Goal: Task Accomplishment & Management: Complete application form

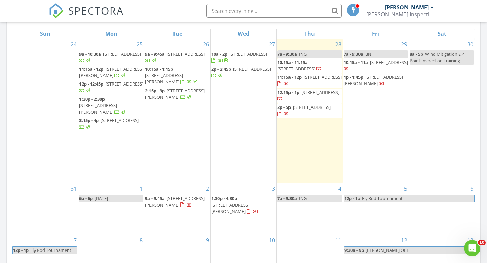
scroll to position [615, 487]
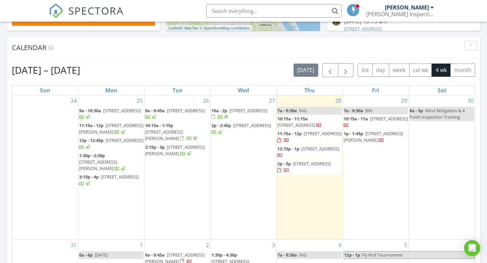
scroll to position [311, 0]
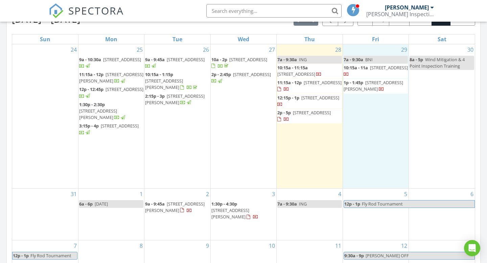
click at [386, 136] on div "29 7a - 9:30a BNI 10:15a - 11a 325 Grant Rd, Palm Bay 32909 1p - 1:45p 810 New …" at bounding box center [376, 116] width 66 height 144
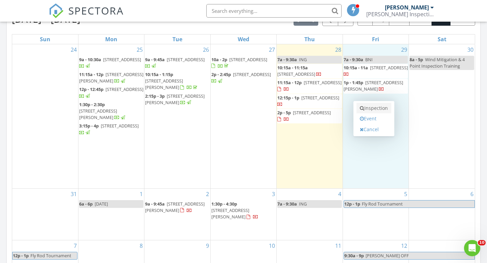
scroll to position [0, 0]
click at [381, 110] on link "Inspection" at bounding box center [373, 108] width 35 height 11
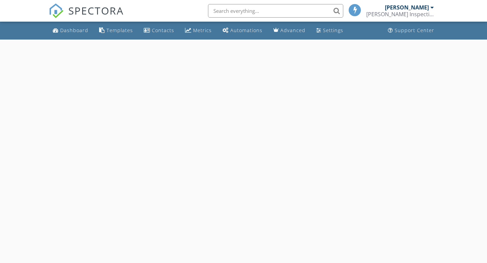
select select "7"
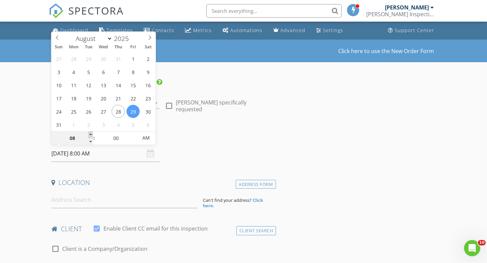
type input "09"
type input "08/29/2025 9:00 AM"
click at [90, 132] on span at bounding box center [90, 134] width 5 height 7
type input "10"
type input "08/29/2025 10:00 AM"
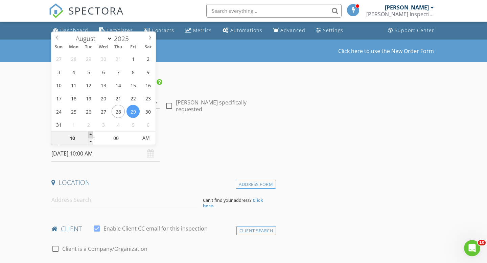
click at [90, 132] on span at bounding box center [90, 134] width 5 height 7
type input "11"
type input "08/29/2025 11:00 AM"
click at [90, 134] on span at bounding box center [90, 134] width 5 height 7
type input "05"
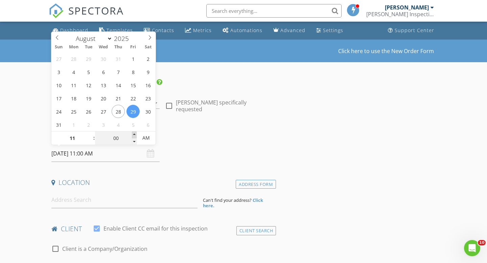
type input "08/29/2025 11:05 AM"
click at [135, 133] on span at bounding box center [134, 134] width 5 height 7
type input "10"
type input "08/29/2025 11:10 AM"
click at [135, 133] on span at bounding box center [134, 134] width 5 height 7
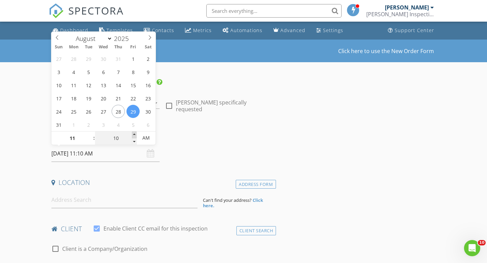
type input "15"
type input "08/29/2025 11:15 AM"
click at [135, 133] on span at bounding box center [134, 134] width 5 height 7
type input "20"
type input "08/29/2025 11:20 AM"
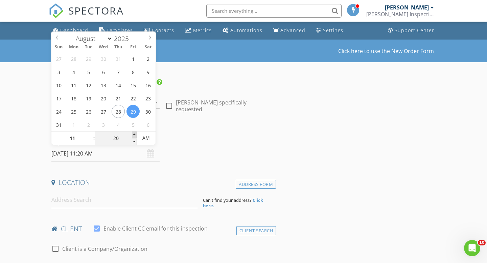
click at [135, 133] on span at bounding box center [134, 134] width 5 height 7
type input "25"
type input "08/29/2025 11:25 AM"
click at [135, 133] on span at bounding box center [134, 134] width 5 height 7
type input "30"
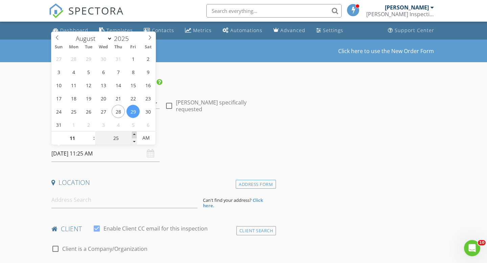
type input "08/29/2025 11:30 AM"
click at [135, 133] on span at bounding box center [134, 134] width 5 height 7
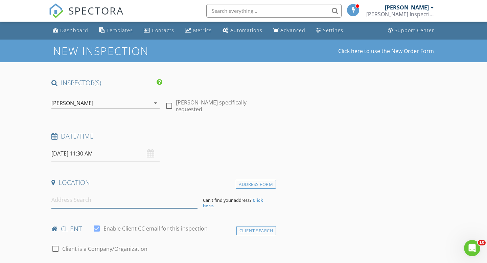
click at [117, 198] on input at bounding box center [124, 200] width 146 height 17
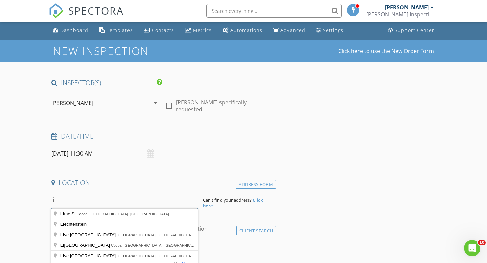
type input "l"
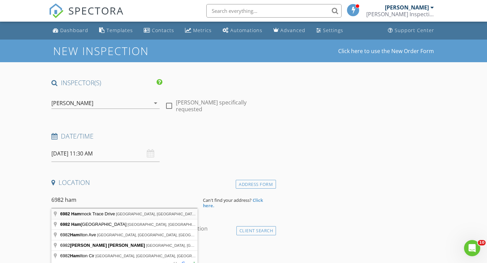
type input "6982 Hammock Trace Drive, Melbourne, FL, USA"
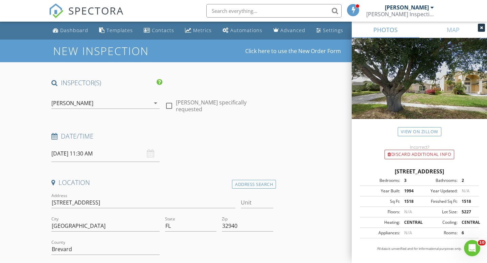
scroll to position [78, 0]
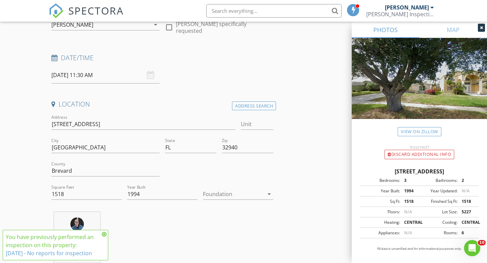
click at [219, 193] on div at bounding box center [233, 194] width 61 height 11
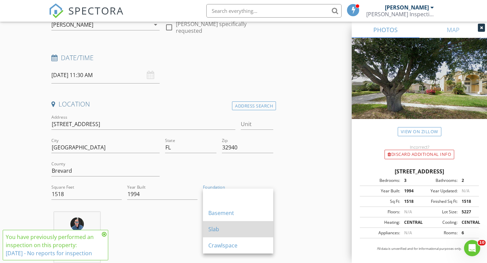
click at [214, 228] on div "Slab" at bounding box center [237, 229] width 59 height 8
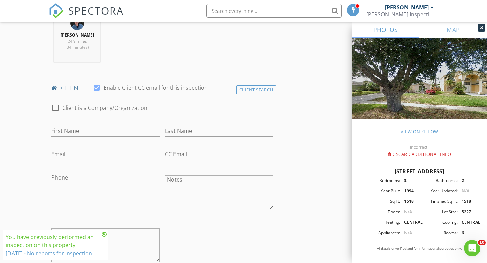
scroll to position [289, 0]
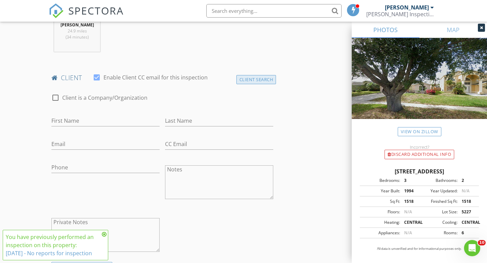
click at [248, 77] on div "Client Search" at bounding box center [256, 79] width 40 height 9
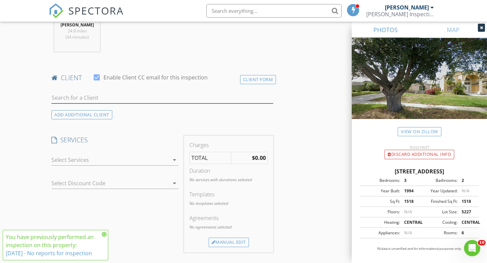
click at [174, 100] on input "text" at bounding box center [162, 97] width 222 height 11
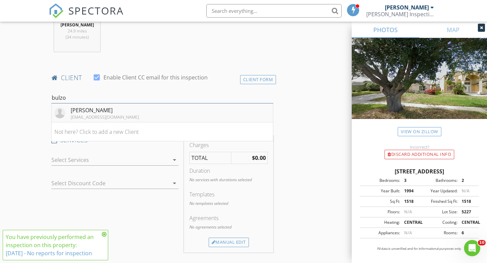
type input "bulzo"
click at [167, 110] on li "Linda Bulzone mattyanks22@gmail.com" at bounding box center [162, 112] width 221 height 19
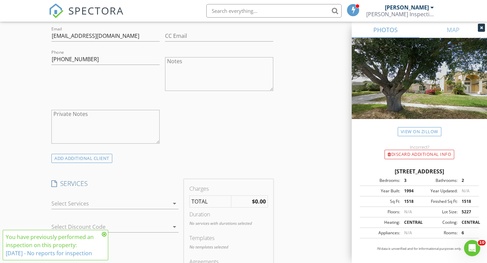
scroll to position [406, 0]
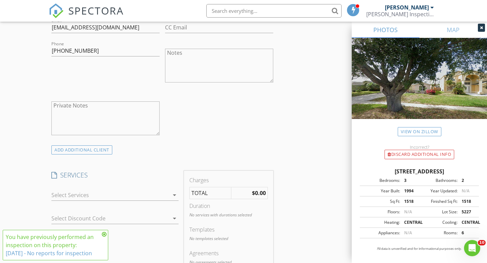
click at [124, 188] on div "check_box_outline_blank Residential Home Inspection check_box_outline_blank Win…" at bounding box center [114, 196] width 127 height 22
click at [121, 192] on div at bounding box center [110, 195] width 118 height 11
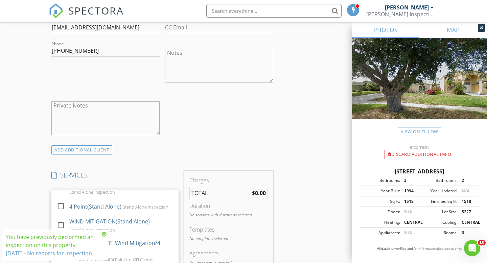
scroll to position [92, 0]
click at [123, 201] on div "Stand Alone Inspection" at bounding box center [146, 203] width 46 height 5
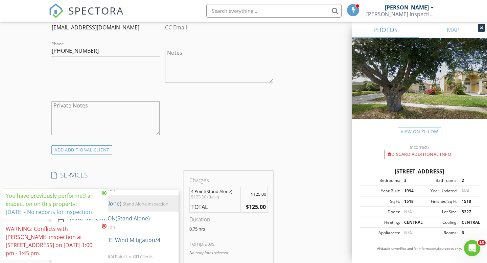
click at [289, 200] on div "INSPECTOR(S) check_box Allen Lucas PRIMARY Allen Lucas arrow_drop_down check_bo…" at bounding box center [243, 234] width 389 height 1122
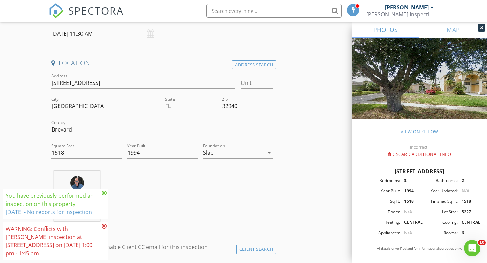
scroll to position [126, 0]
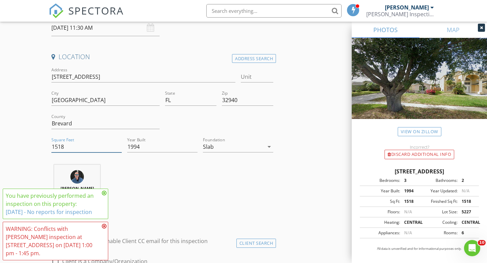
click at [84, 147] on input "1518" at bounding box center [86, 146] width 70 height 11
type input "1"
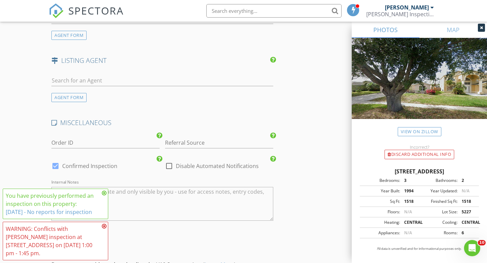
scroll to position [954, 0]
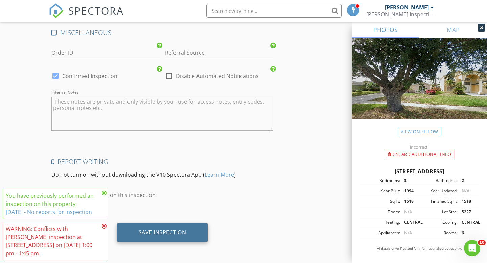
type input "2051"
click at [187, 234] on div "Save Inspection" at bounding box center [162, 232] width 91 height 18
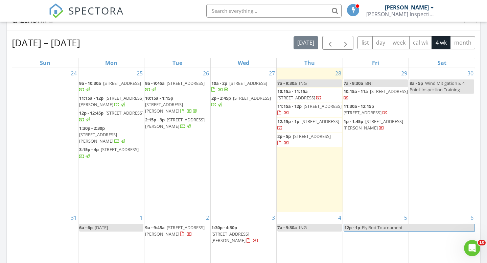
scroll to position [271, 0]
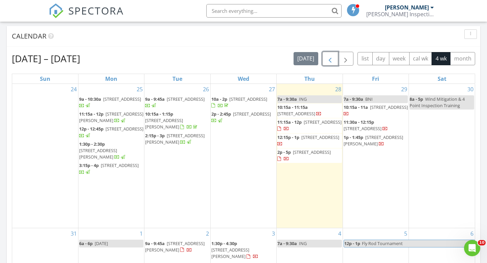
click at [330, 61] on span "button" at bounding box center [330, 59] width 8 height 8
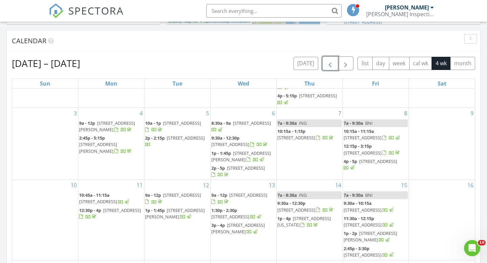
scroll to position [60, 0]
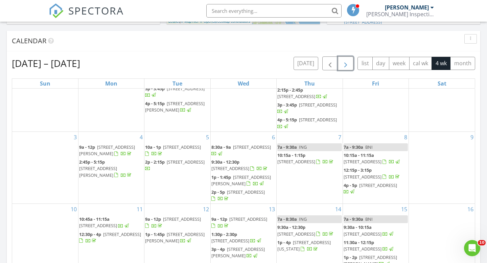
click at [346, 63] on span "button" at bounding box center [345, 63] width 8 height 8
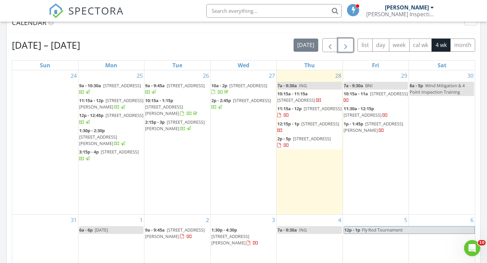
scroll to position [276, 0]
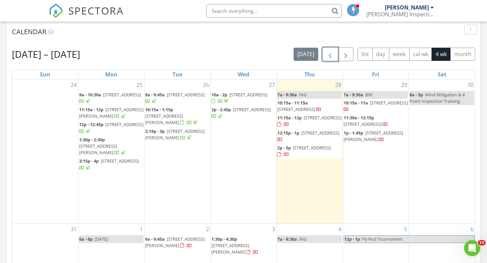
click at [331, 58] on span "button" at bounding box center [330, 54] width 8 height 8
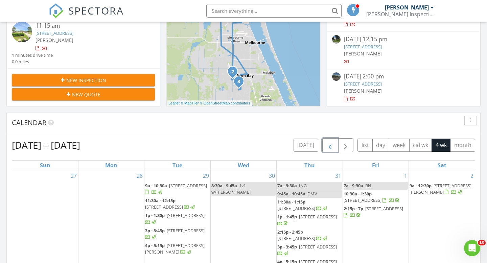
scroll to position [184, 0]
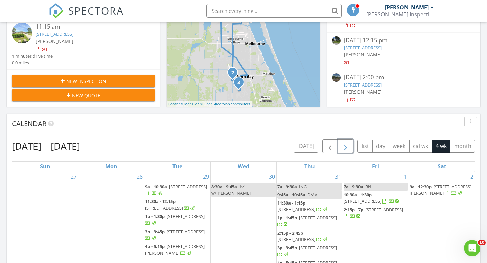
click at [350, 148] on button "button" at bounding box center [346, 146] width 16 height 14
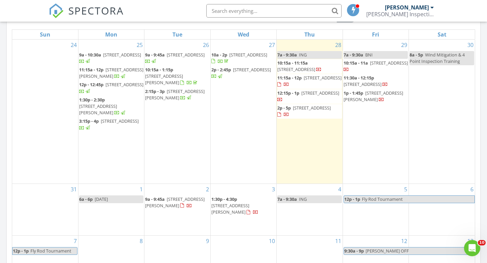
scroll to position [315, 0]
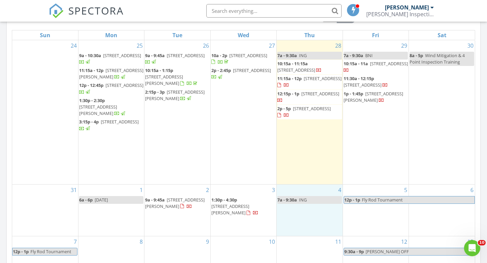
click at [314, 216] on div "4 7a - 9:30a ING" at bounding box center [309, 210] width 66 height 52
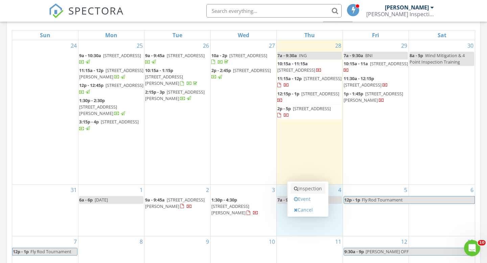
click at [317, 192] on link "Inspection" at bounding box center [307, 188] width 35 height 11
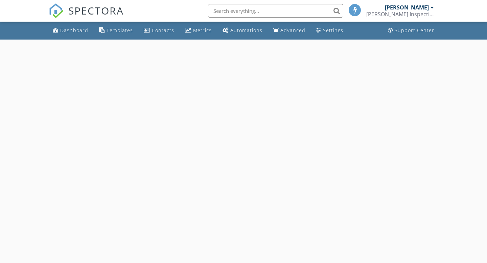
select select "8"
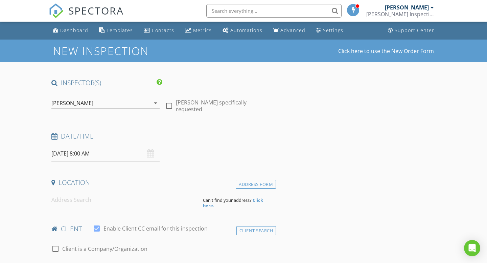
click at [107, 155] on input "[DATE] 8:00 AM" at bounding box center [105, 153] width 108 height 17
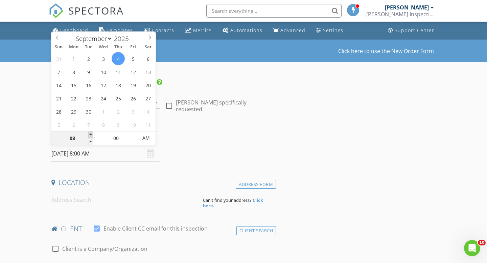
type input "09"
type input "[DATE] 9:00 AM"
click at [88, 134] on span at bounding box center [90, 134] width 5 height 7
type input "10"
type input "09/04/2025 10:00 AM"
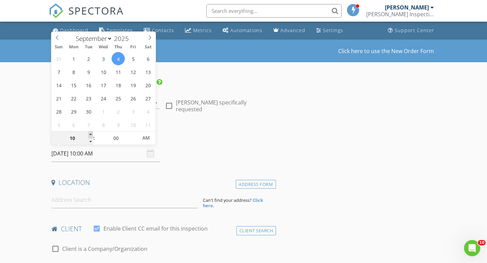
click at [88, 134] on span at bounding box center [90, 134] width 5 height 7
type input "05"
type input "09/04/2025 10:05 AM"
click at [133, 135] on span at bounding box center [134, 134] width 5 height 7
type input "10"
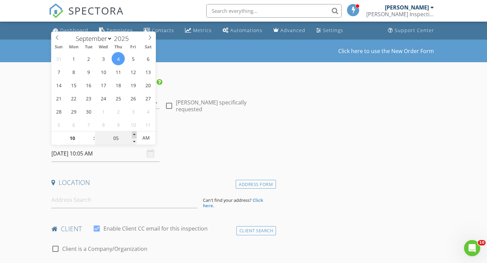
type input "09/04/2025 10:10 AM"
click at [133, 135] on span at bounding box center [134, 134] width 5 height 7
type input "15"
type input "09/04/2025 10:15 AM"
click at [133, 135] on span at bounding box center [134, 134] width 5 height 7
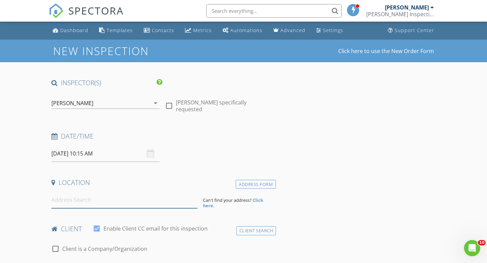
click at [54, 198] on input at bounding box center [124, 200] width 146 height 17
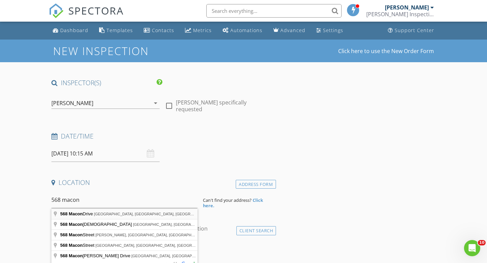
type input "568 Macon Drive, Titusville, FL, USA"
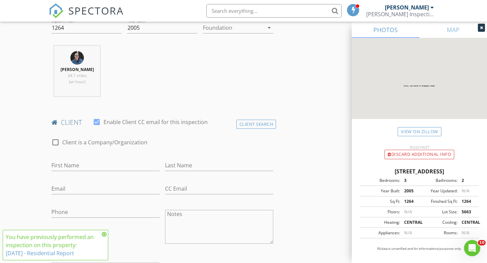
scroll to position [253, 0]
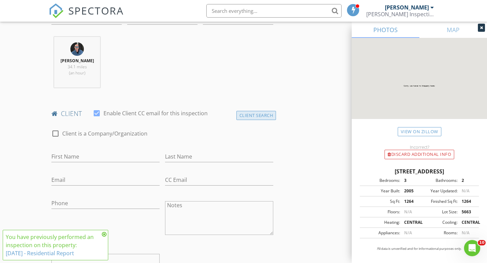
click at [249, 117] on div "Client Search" at bounding box center [256, 115] width 40 height 9
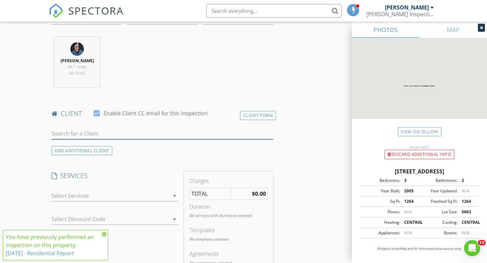
click at [212, 133] on input "text" at bounding box center [162, 133] width 222 height 11
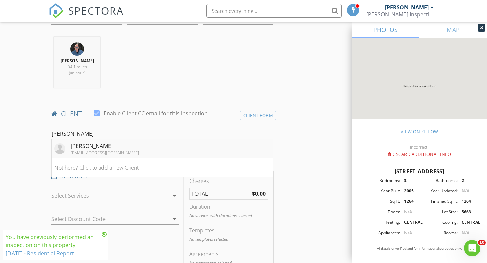
type input "anthony m"
click at [203, 145] on li "Anthony Mitchell almitch20@gmail.com" at bounding box center [162, 148] width 221 height 19
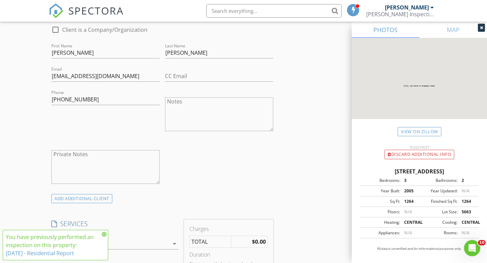
scroll to position [435, 0]
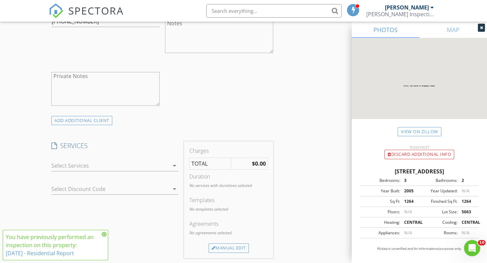
click at [162, 161] on div at bounding box center [110, 165] width 118 height 11
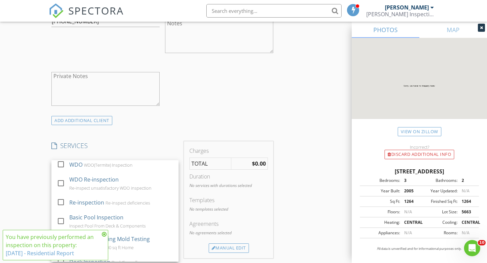
scroll to position [189, 0]
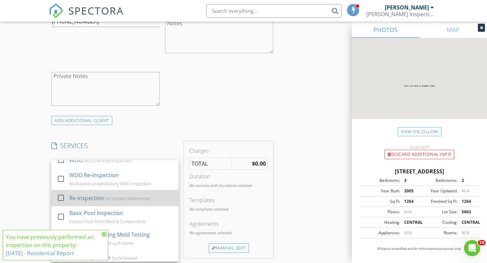
click at [148, 196] on div "Re-inspect deficiencies" at bounding box center [127, 198] width 45 height 5
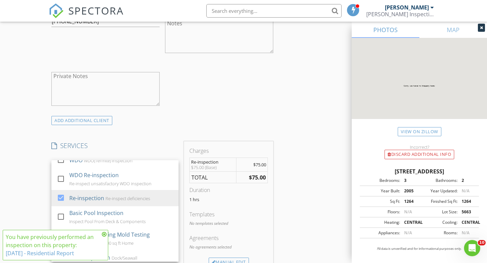
click at [300, 196] on div "INSPECTOR(S) check_box Allen Lucas PRIMARY Allen Lucas arrow_drop_down check_bo…" at bounding box center [243, 204] width 389 height 1122
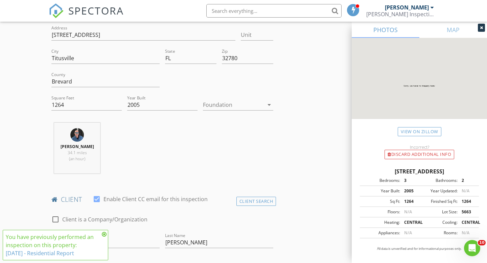
scroll to position [164, 0]
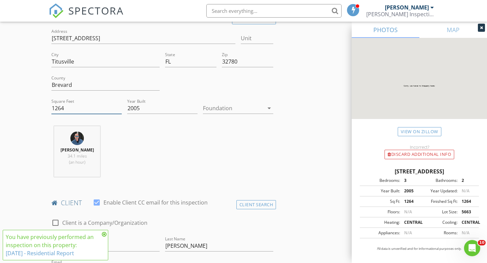
click at [90, 107] on input "1264" at bounding box center [86, 108] width 70 height 11
type input "1680"
click at [233, 106] on div at bounding box center [233, 108] width 61 height 11
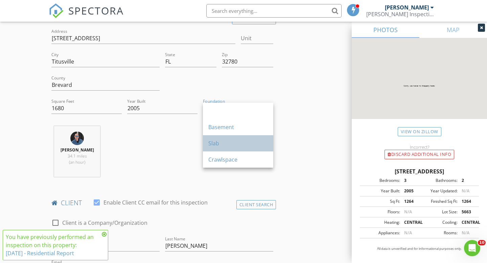
click at [228, 144] on div "Slab" at bounding box center [237, 143] width 59 height 8
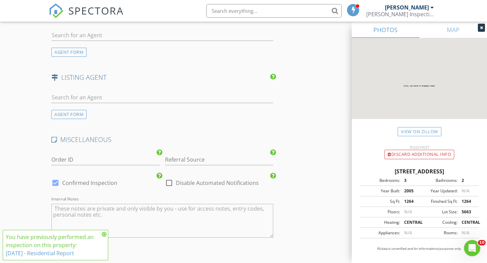
scroll to position [848, 0]
click at [139, 38] on input "text" at bounding box center [162, 34] width 222 height 11
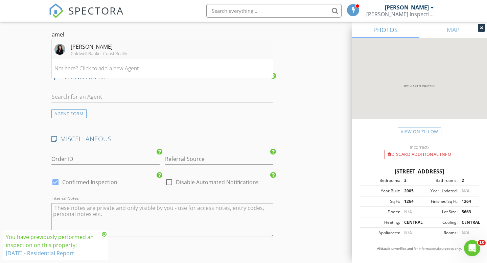
type input "amel"
click at [154, 50] on li "Amelia Gilmore Robinson Coldwell Banker Coast Realty" at bounding box center [162, 49] width 221 height 19
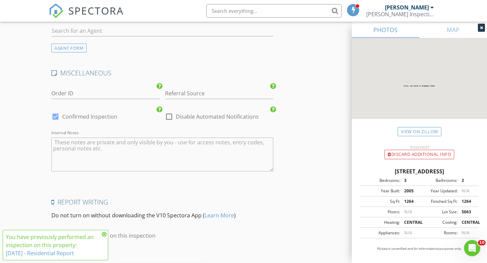
scroll to position [1154, 0]
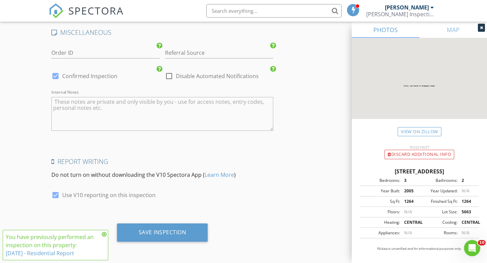
click at [147, 108] on textarea "Internal Notes" at bounding box center [162, 114] width 222 height 34
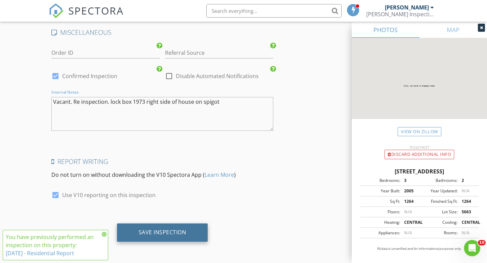
type textarea "Vacant. Re inspection. lock box 1973 right side of house on spigot"
click at [151, 226] on div "Save Inspection" at bounding box center [162, 232] width 91 height 18
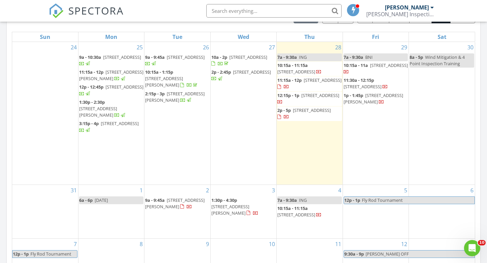
scroll to position [314, 0]
